Goal: Check status: Check status

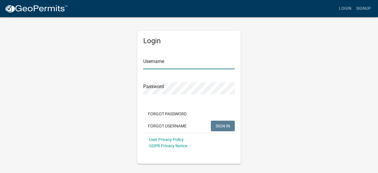
type input "morrowheidi"
click at [224, 126] on span "SIGN IN" at bounding box center [223, 125] width 14 height 5
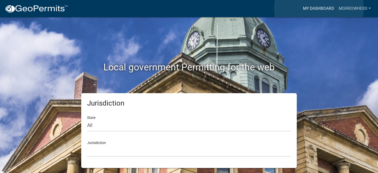
click at [319, 9] on link "My Dashboard" at bounding box center [319, 8] width 36 height 11
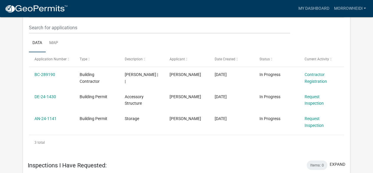
scroll to position [580, 0]
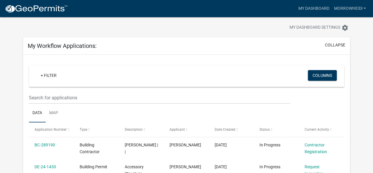
scroll to position [0, 0]
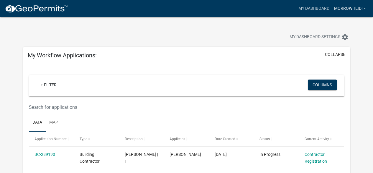
click at [353, 8] on link "morrowheidi" at bounding box center [350, 8] width 37 height 11
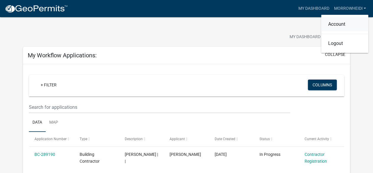
click at [340, 23] on link "Account" at bounding box center [345, 24] width 47 height 14
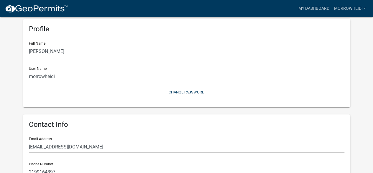
scroll to position [17, 0]
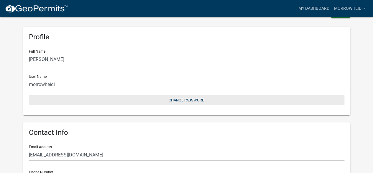
click at [190, 98] on button "Change Password" at bounding box center [187, 100] width 316 height 10
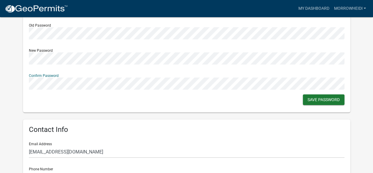
scroll to position [108, 0]
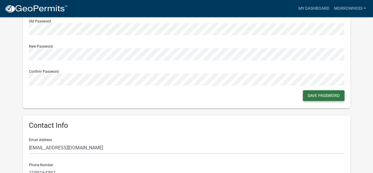
click at [329, 94] on button "Save Password" at bounding box center [324, 95] width 42 height 11
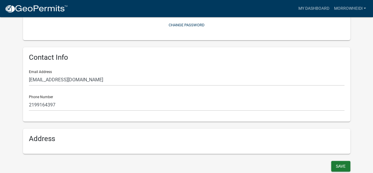
scroll to position [92, 0]
click at [354, 9] on link "morrowheidi" at bounding box center [350, 8] width 37 height 11
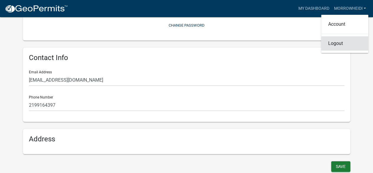
click at [336, 45] on link "Logout" at bounding box center [345, 43] width 47 height 14
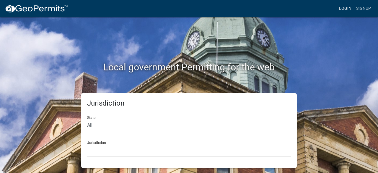
click at [347, 7] on link "Login" at bounding box center [345, 8] width 17 height 11
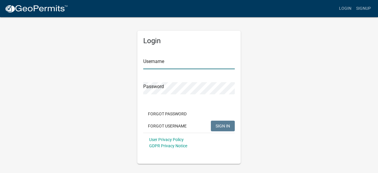
type input "morrowheidi"
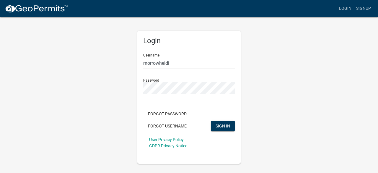
click at [283, 128] on div "Login Username morrowheidi Password Forgot Password Forgot Username SIGN IN Use…" at bounding box center [189, 90] width 337 height 147
click at [226, 125] on span "SIGN IN" at bounding box center [223, 125] width 14 height 5
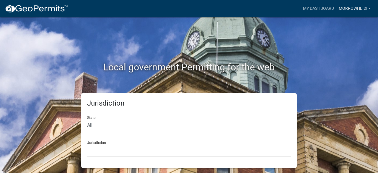
click at [353, 8] on link "morrowheidi" at bounding box center [354, 8] width 37 height 11
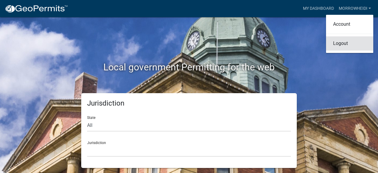
click at [342, 45] on link "Logout" at bounding box center [349, 43] width 47 height 14
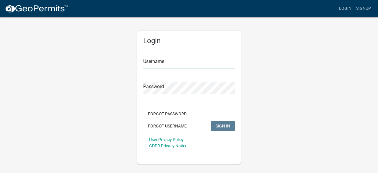
type input "morrowheidi"
click at [227, 125] on span "SIGN IN" at bounding box center [223, 125] width 14 height 5
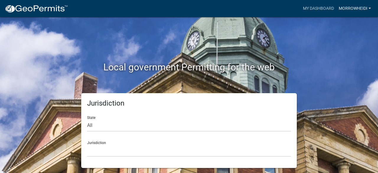
click at [356, 9] on link "morrowheidi" at bounding box center [354, 8] width 37 height 11
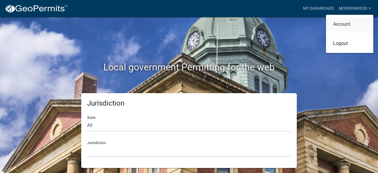
click at [346, 22] on link "Account" at bounding box center [349, 24] width 47 height 14
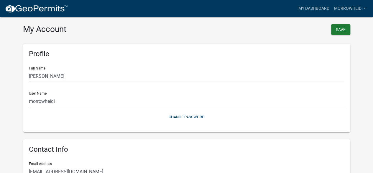
click at [364, 69] on wm-user-profile-view "more_horiz My Dashboard morrowheidi Account Logout My Account Save Profile Full…" at bounding box center [186, 135] width 373 height 257
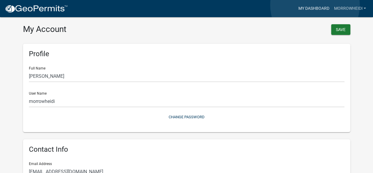
click at [315, 5] on link "My Dashboard" at bounding box center [314, 8] width 36 height 11
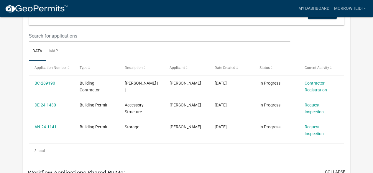
scroll to position [72, 0]
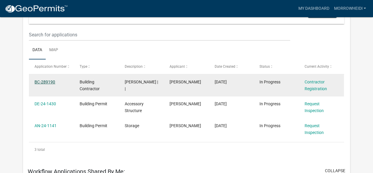
click at [43, 80] on link "BC-289190" at bounding box center [45, 81] width 21 height 5
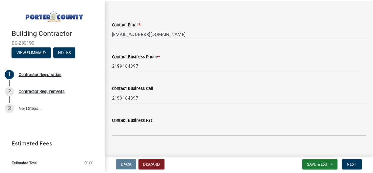
scroll to position [534, 0]
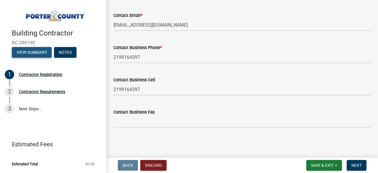
click at [32, 52] on button "View Summary" at bounding box center [32, 52] width 40 height 11
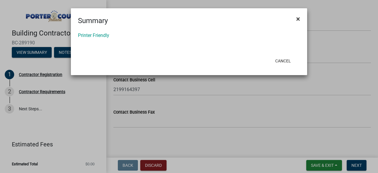
click at [297, 16] on span "×" at bounding box center [298, 19] width 4 height 8
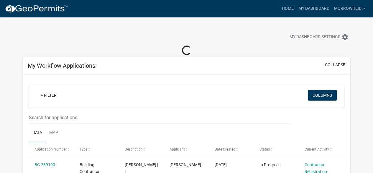
click at [213, 32] on div at bounding box center [117, 37] width 196 height 13
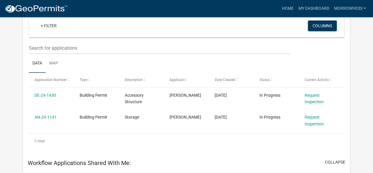
scroll to position [249, 0]
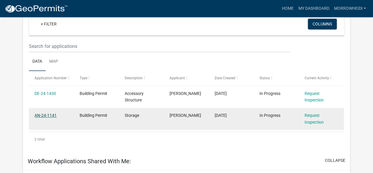
click at [45, 114] on link "AN-24-1141" at bounding box center [46, 115] width 22 height 5
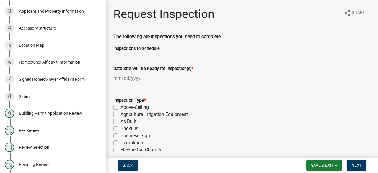
scroll to position [66, 0]
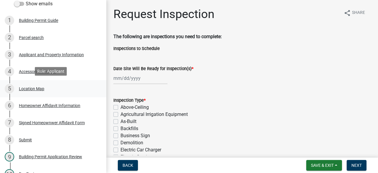
click at [33, 87] on div "Location Map" at bounding box center [31, 89] width 25 height 4
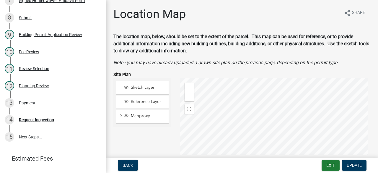
scroll to position [227, 0]
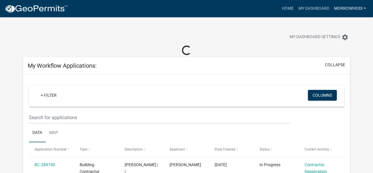
click at [348, 6] on link "morrowheidi" at bounding box center [350, 8] width 37 height 11
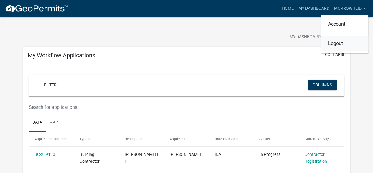
click at [335, 45] on link "Logout" at bounding box center [345, 43] width 47 height 14
